Goal: Task Accomplishment & Management: Complete application form

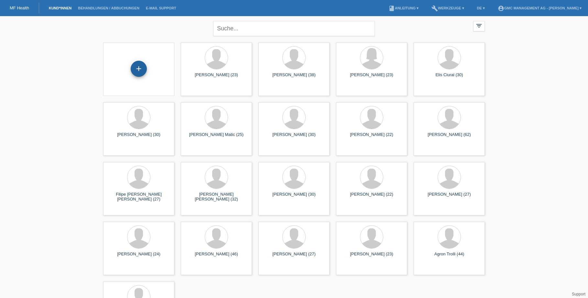
click at [137, 68] on div "+" at bounding box center [139, 69] width 16 height 16
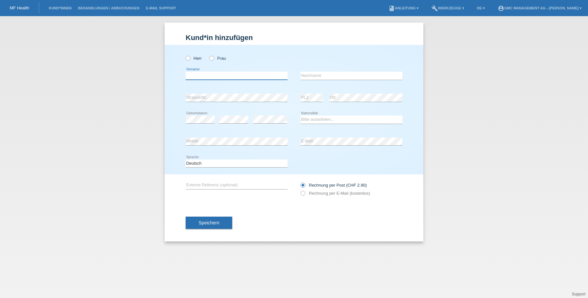
click at [219, 73] on input "text" at bounding box center [237, 76] width 102 height 8
click at [185, 55] on icon at bounding box center [185, 55] width 0 height 0
click at [188, 56] on input "Herr" at bounding box center [188, 58] width 4 height 4
radio input "true"
click at [204, 77] on input "text" at bounding box center [237, 76] width 102 height 8
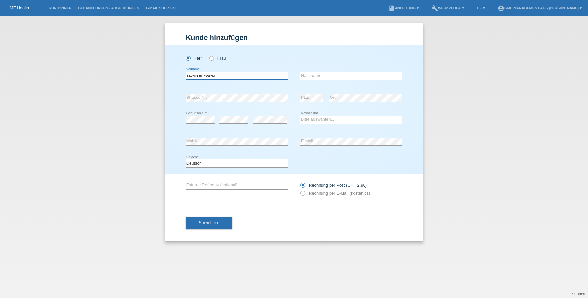
type input "Textil Druckerei"
type input "Lichtensteig"
drag, startPoint x: 224, startPoint y: 76, endPoint x: 158, endPoint y: 73, distance: 65.4
click at [158, 73] on div "Kund*in hinzufügen Kunde hinzufügen Kundin hinzufügen Herr Frau Textil Druckere…" at bounding box center [294, 157] width 588 height 282
paste input "Textildruckerei Lichtensteig"
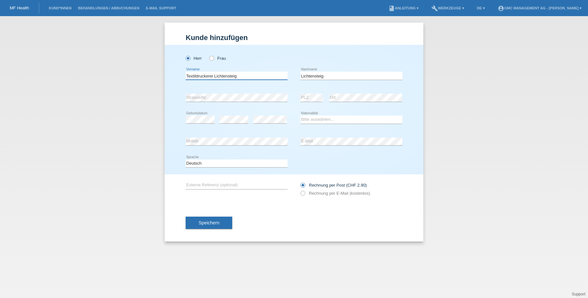
type input "Textildruckerei Lichtensteig"
drag, startPoint x: 338, startPoint y: 76, endPoint x: 278, endPoint y: 73, distance: 59.9
click at [278, 73] on div "Textildruckerei Lichtensteig error Vorname Lichtensteig error Nachname" at bounding box center [294, 76] width 217 height 22
type input "GmbH"
click at [187, 113] on div "error Geburtsdatum" at bounding box center [200, 120] width 29 height 22
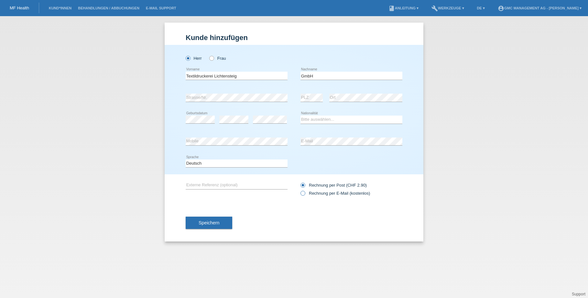
click at [306, 193] on label "Rechnung per E-Mail (kostenlos)" at bounding box center [335, 193] width 70 height 5
click at [305, 193] on input "Rechnung per E-Mail (kostenlos)" at bounding box center [302, 195] width 4 height 8
radio input "true"
click at [324, 124] on icon at bounding box center [351, 124] width 102 height 0
click at [325, 120] on select "Bitte auswählen... Schweiz Deutschland Liechtenstein Österreich ------------ Af…" at bounding box center [351, 120] width 102 height 8
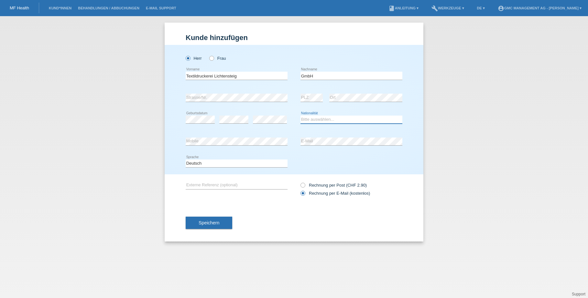
select select "CH"
click at [217, 226] on button "Speichern" at bounding box center [209, 223] width 47 height 12
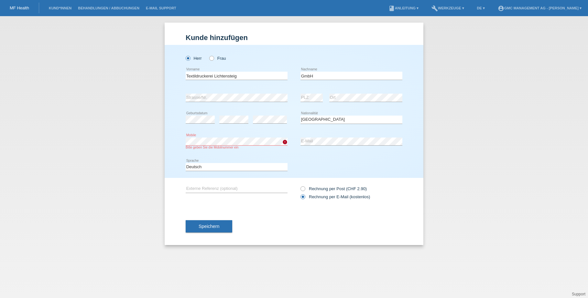
click at [184, 138] on div "Herr Frau Textildruckerei Lichtensteig error Vorname GmbH error PLZ" at bounding box center [294, 111] width 259 height 133
click at [218, 225] on span "Speichern" at bounding box center [209, 226] width 21 height 5
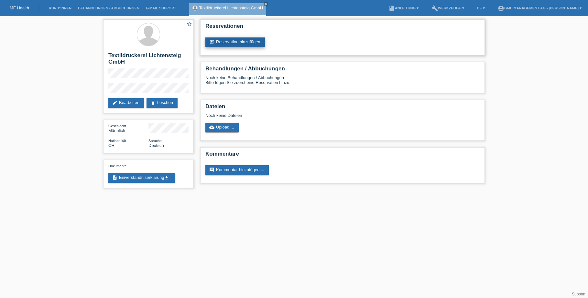
click at [247, 39] on link "post_add Reservation hinzufügen" at bounding box center [234, 43] width 59 height 10
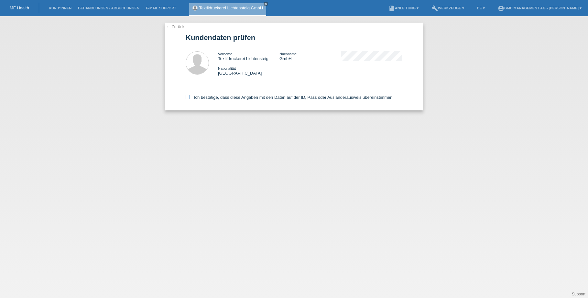
click at [187, 99] on icon at bounding box center [188, 97] width 4 height 4
click at [187, 99] on input "Ich bestätige, dass diese Angaben mit den Daten auf der ID, Pass oder Ausländer…" at bounding box center [188, 97] width 4 height 4
checkbox input "true"
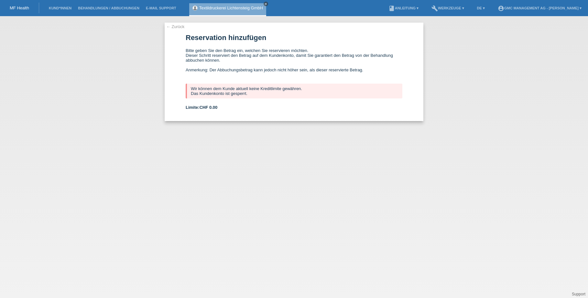
click at [267, 5] on icon "close" at bounding box center [265, 3] width 3 height 3
click at [134, 132] on div "← Zurück Reservation hinzufügen Bitte geben Sie den Betrag ein, welchen Sie res…" at bounding box center [294, 157] width 588 height 282
